Goal: Task Accomplishment & Management: Use online tool/utility

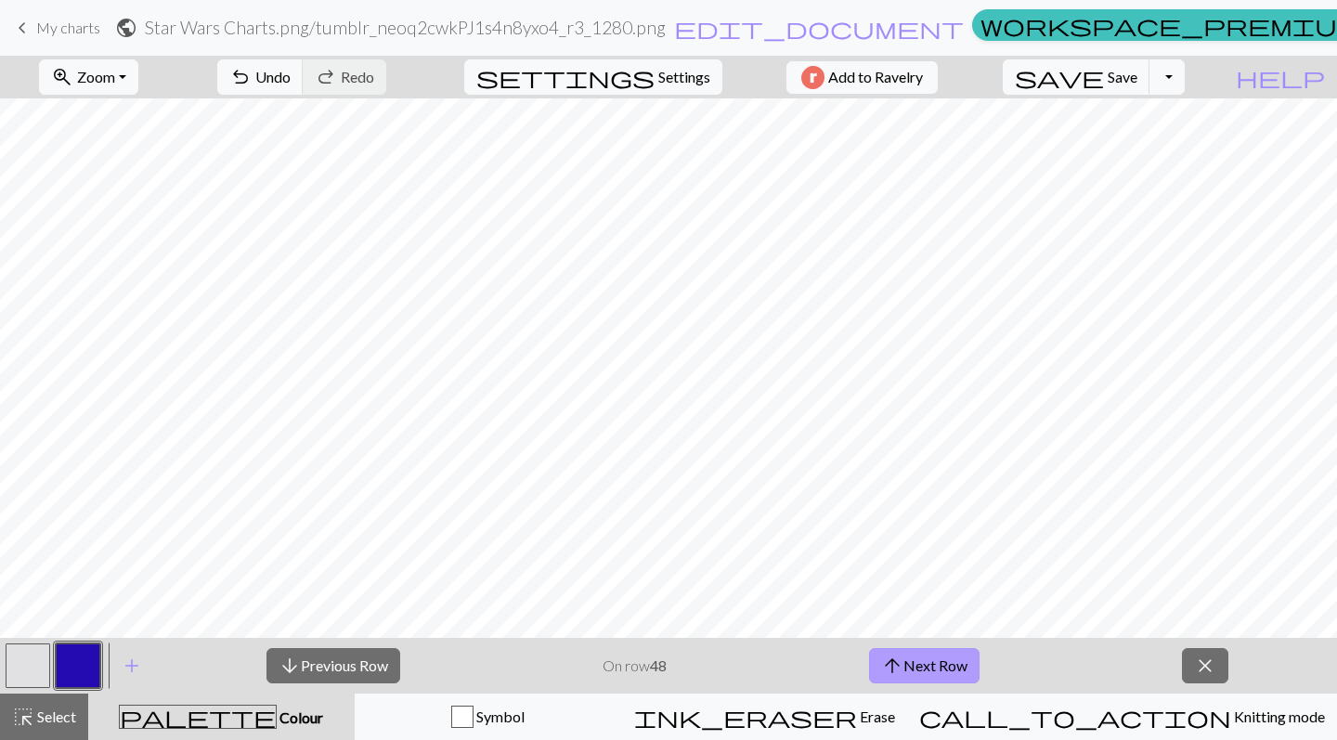
click at [913, 660] on button "arrow_upward Next Row" at bounding box center [924, 665] width 110 height 35
click at [920, 666] on button "arrow_upward Next Row" at bounding box center [924, 665] width 110 height 35
click at [54, 30] on span "My charts" at bounding box center [68, 28] width 64 height 18
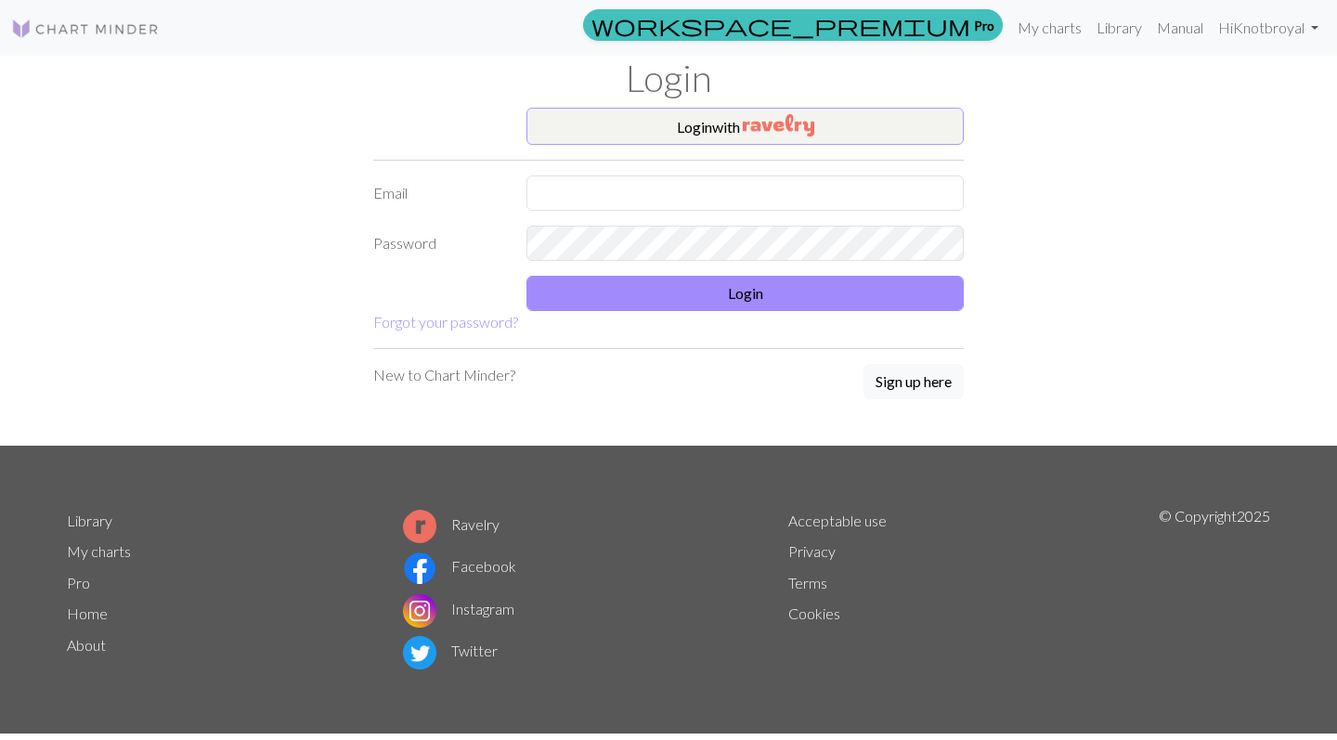
click at [759, 123] on img "button" at bounding box center [778, 125] width 71 height 22
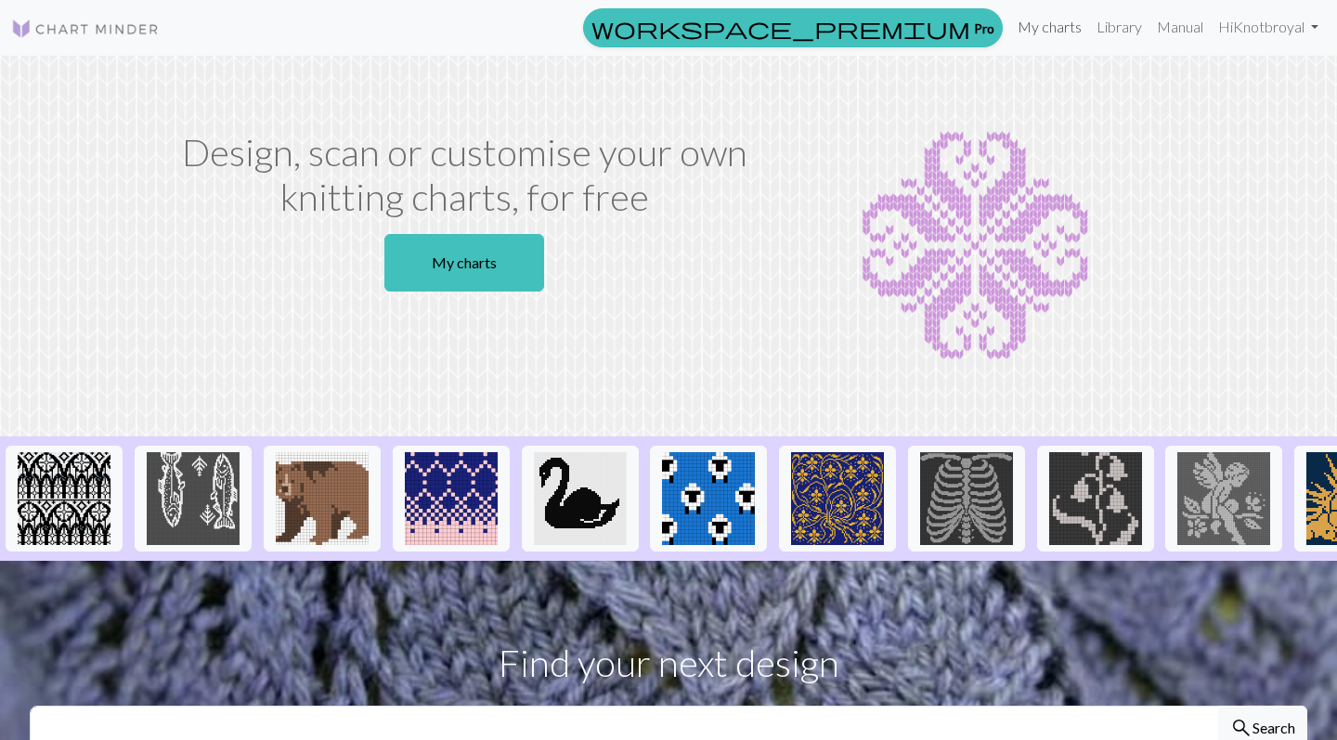
click at [1034, 19] on link "My charts" at bounding box center [1049, 26] width 79 height 37
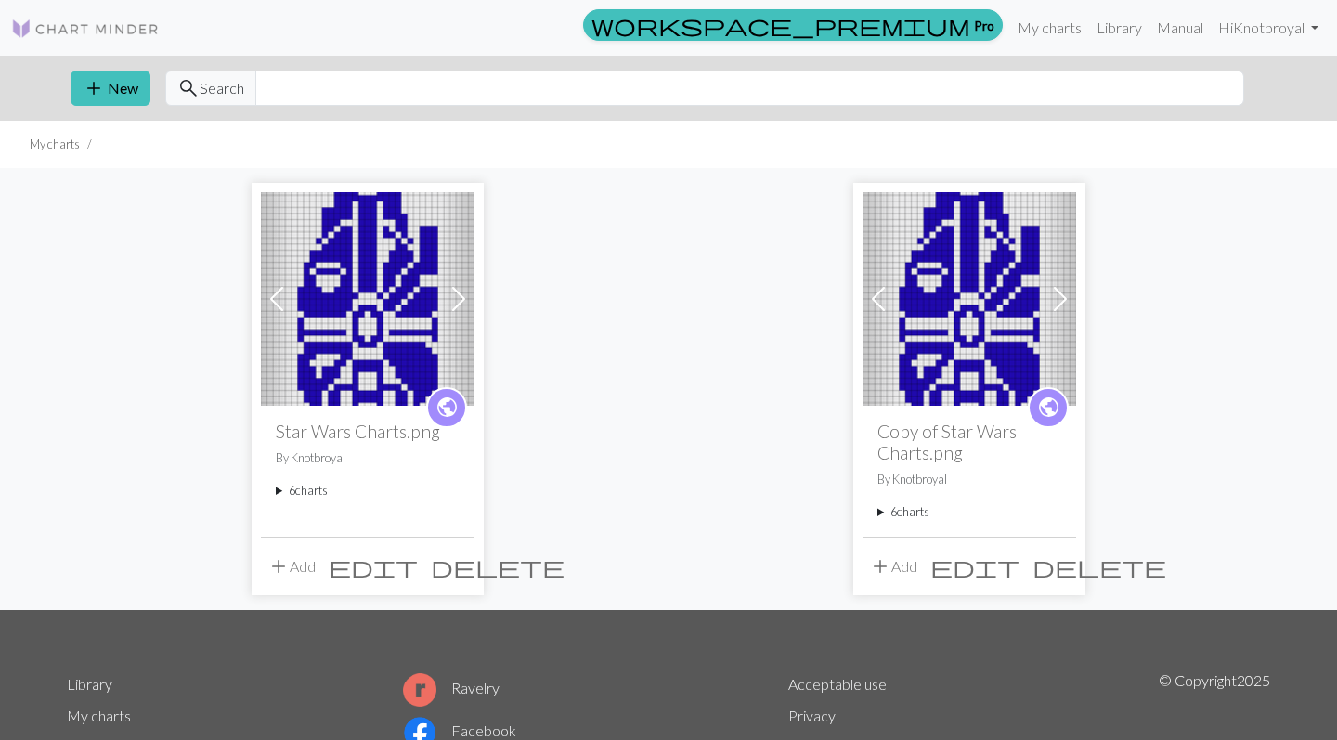
click at [456, 294] on span at bounding box center [459, 299] width 30 height 30
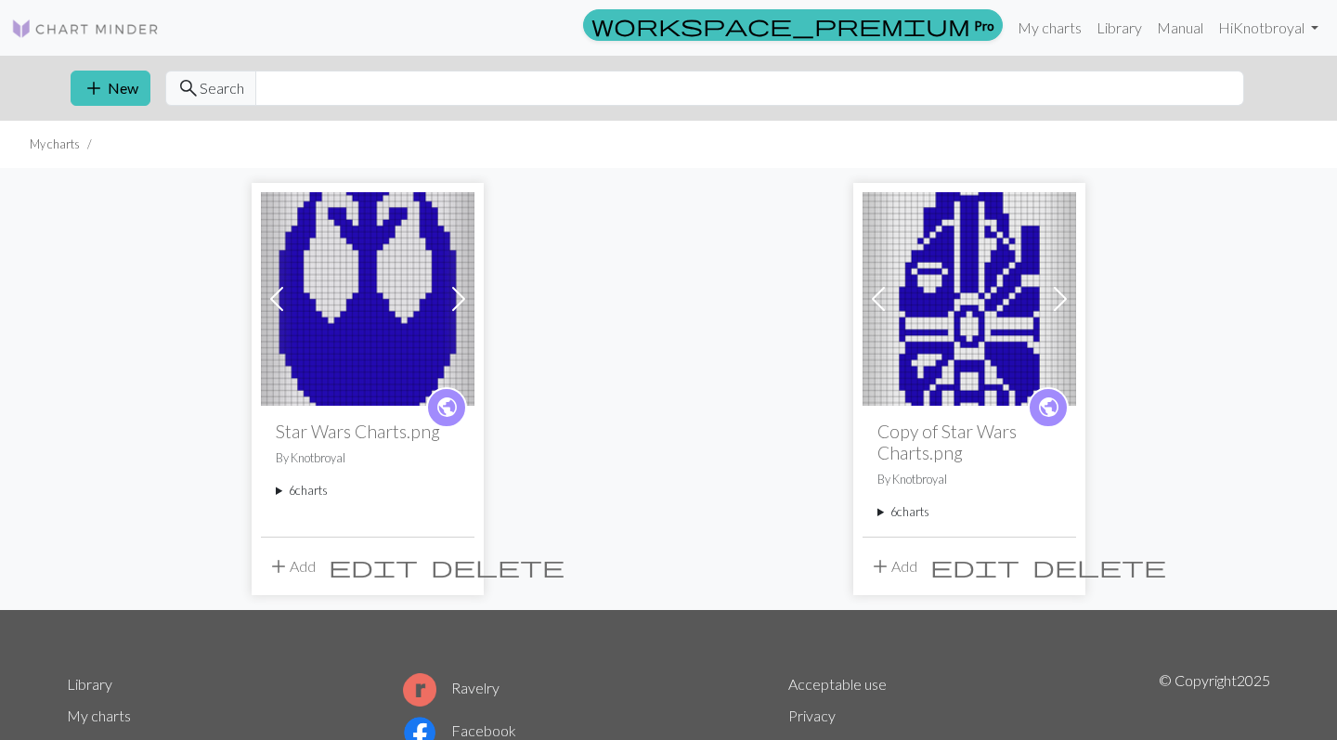
click at [456, 294] on span at bounding box center [459, 299] width 30 height 30
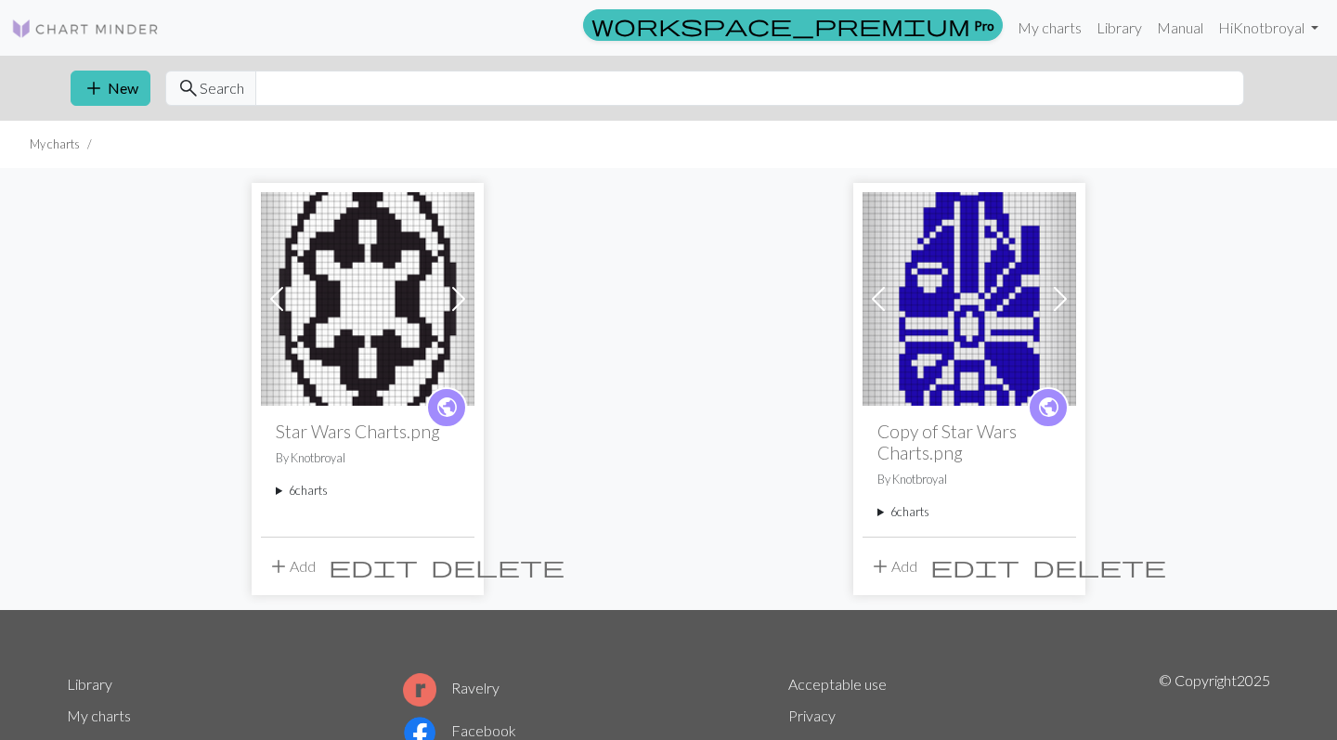
click at [456, 294] on span at bounding box center [459, 299] width 30 height 30
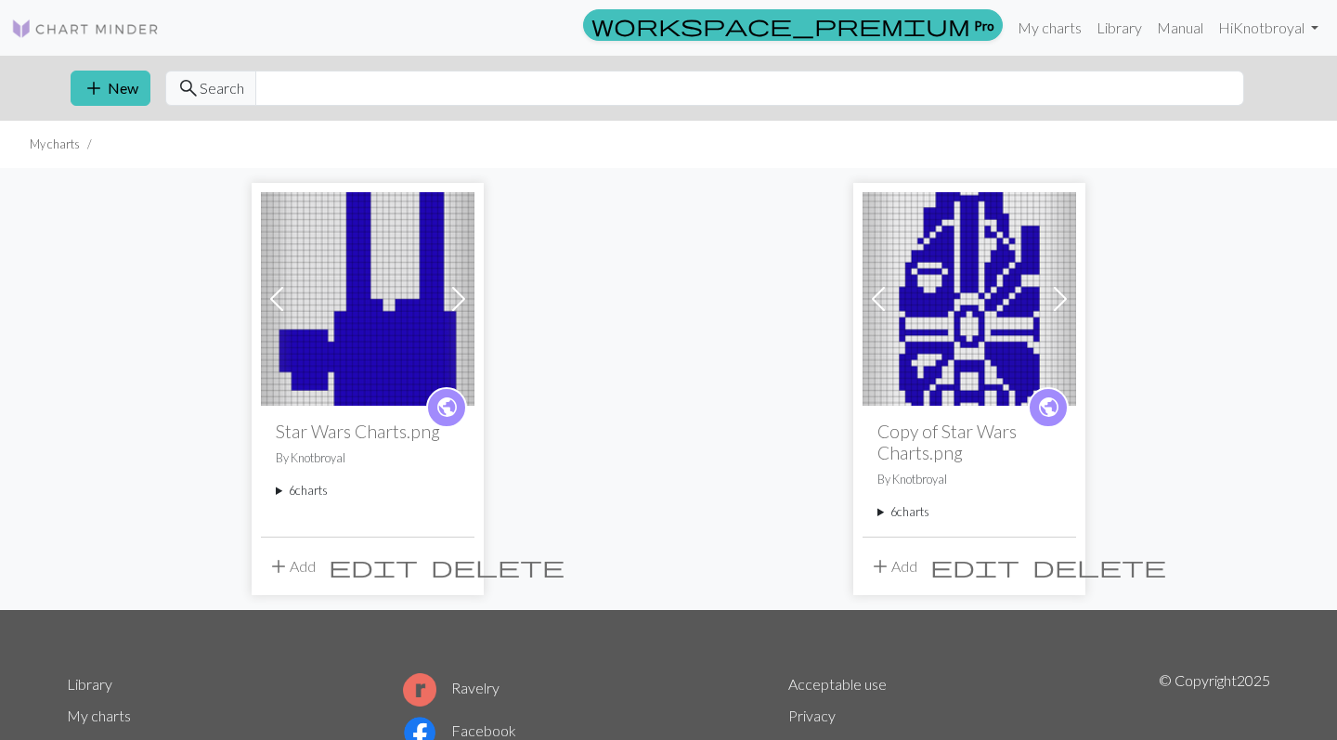
click at [456, 294] on span at bounding box center [459, 299] width 30 height 30
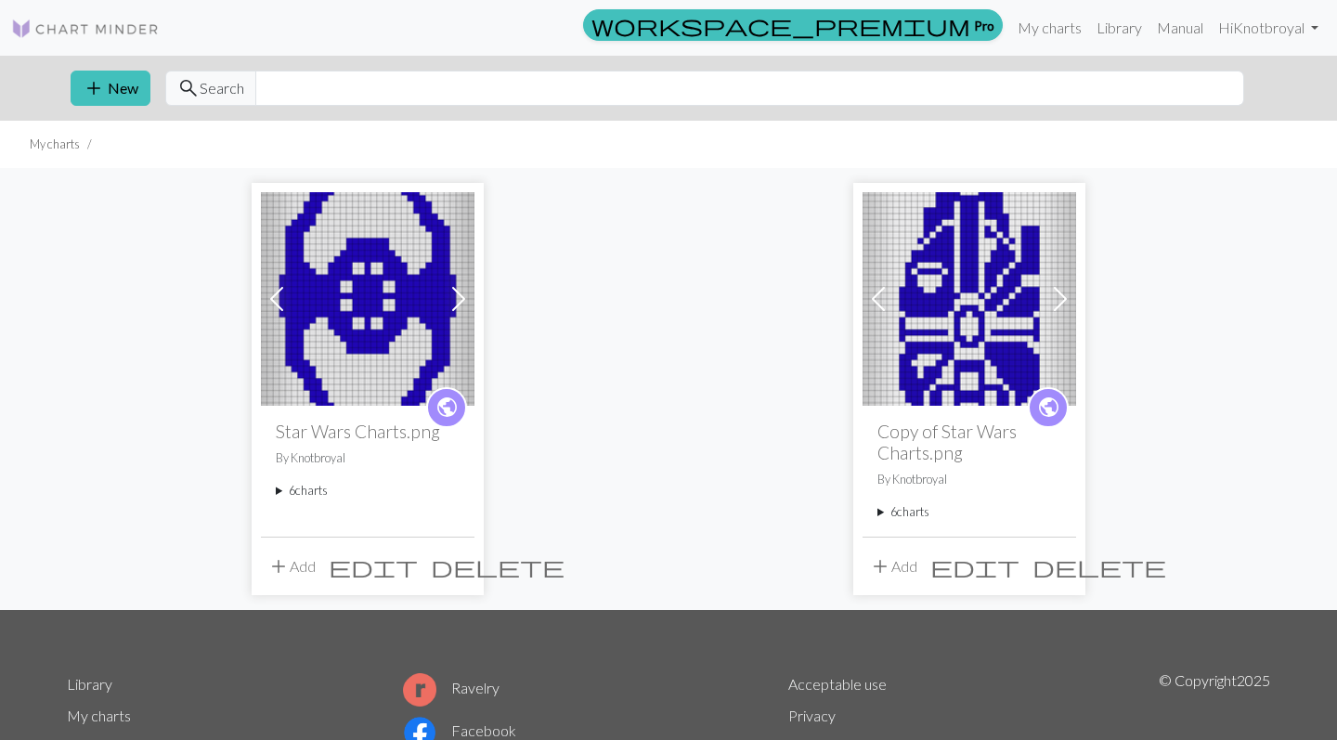
click at [375, 292] on img at bounding box center [368, 299] width 214 height 214
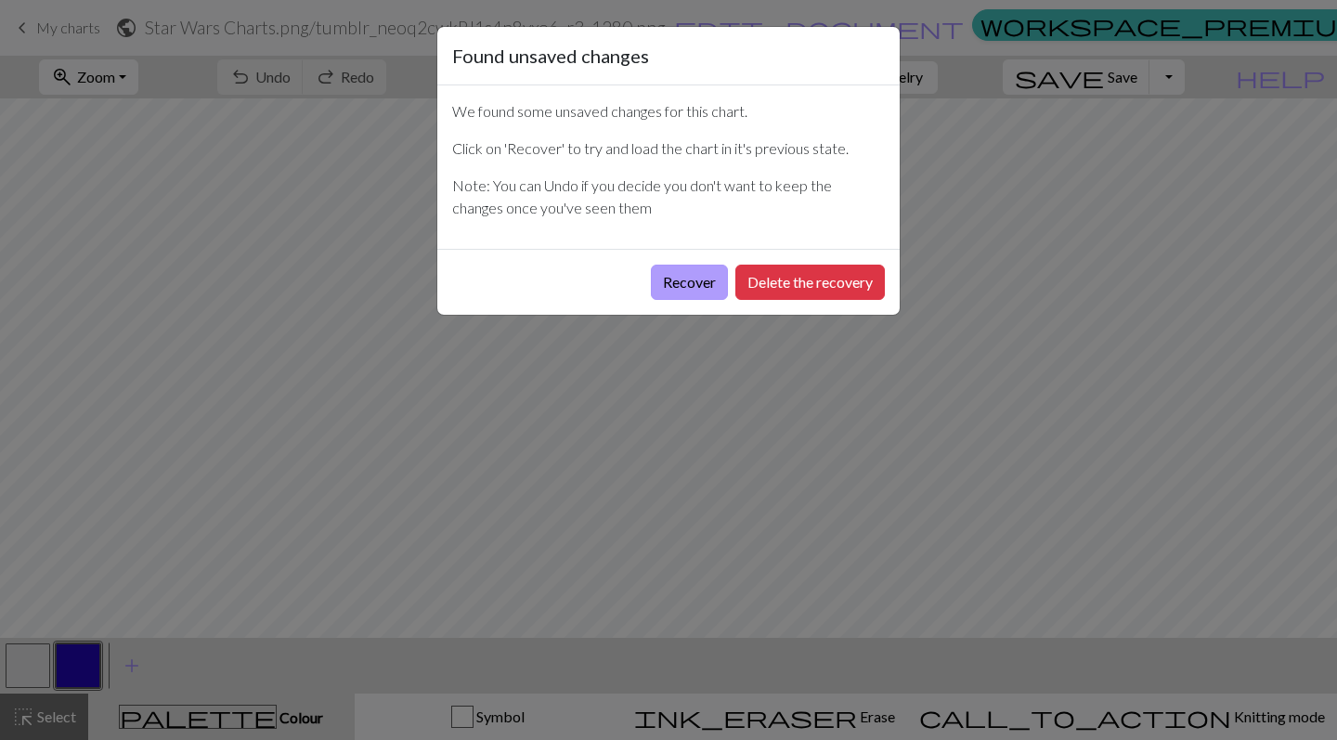
click at [710, 277] on button "Recover" at bounding box center [689, 282] width 77 height 35
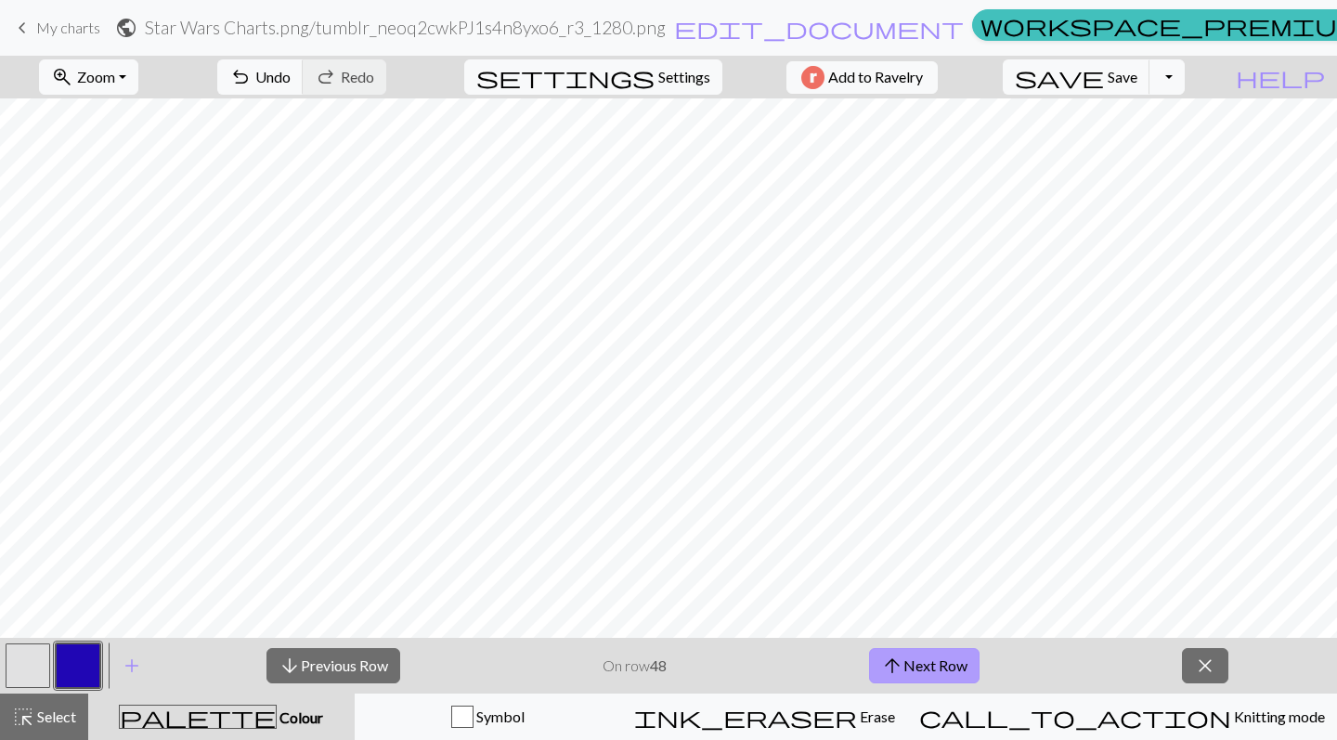
click at [902, 663] on span "arrow_upward" at bounding box center [892, 666] width 22 height 26
